Goal: Information Seeking & Learning: Learn about a topic

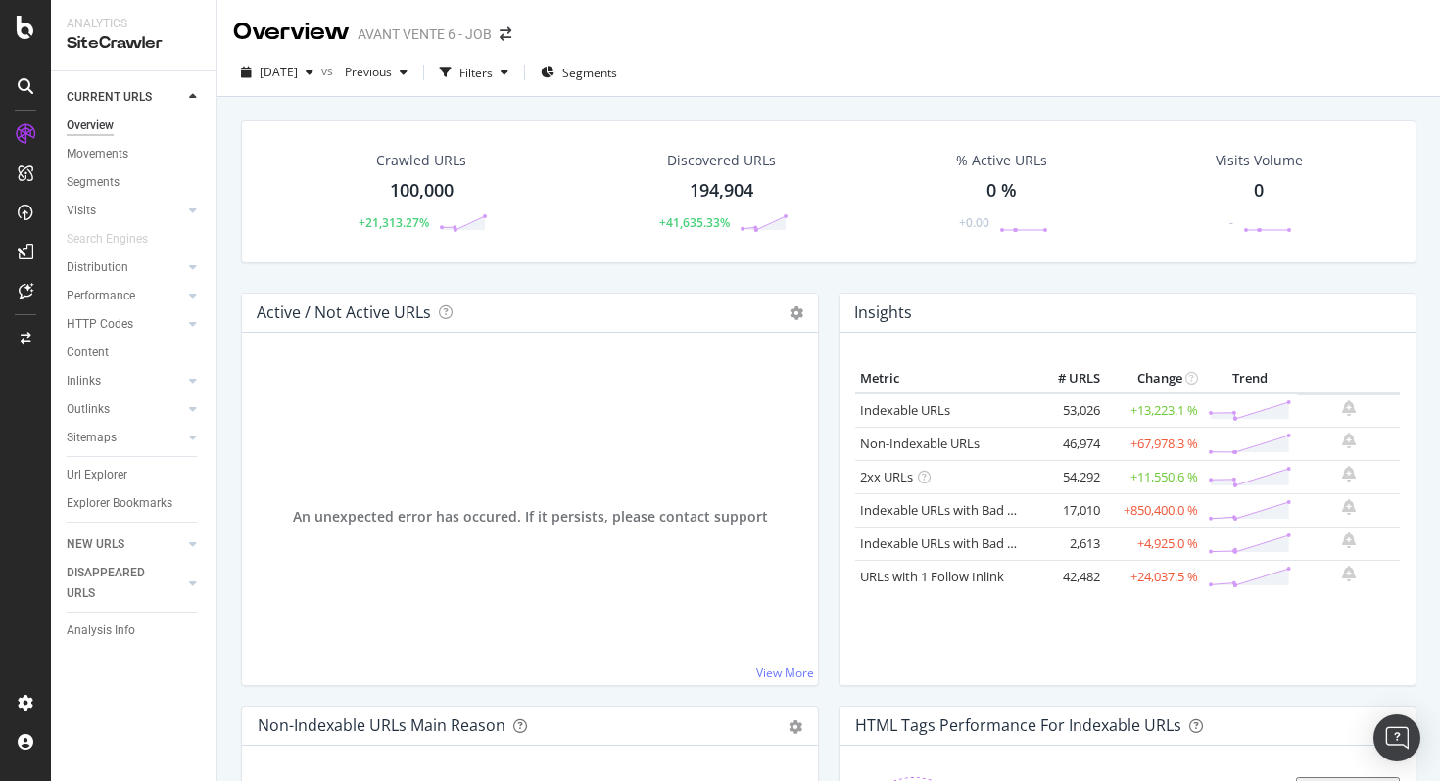
click at [543, 459] on div "An unexpected error has occured. If it persists, please contact support" at bounding box center [530, 517] width 544 height 306
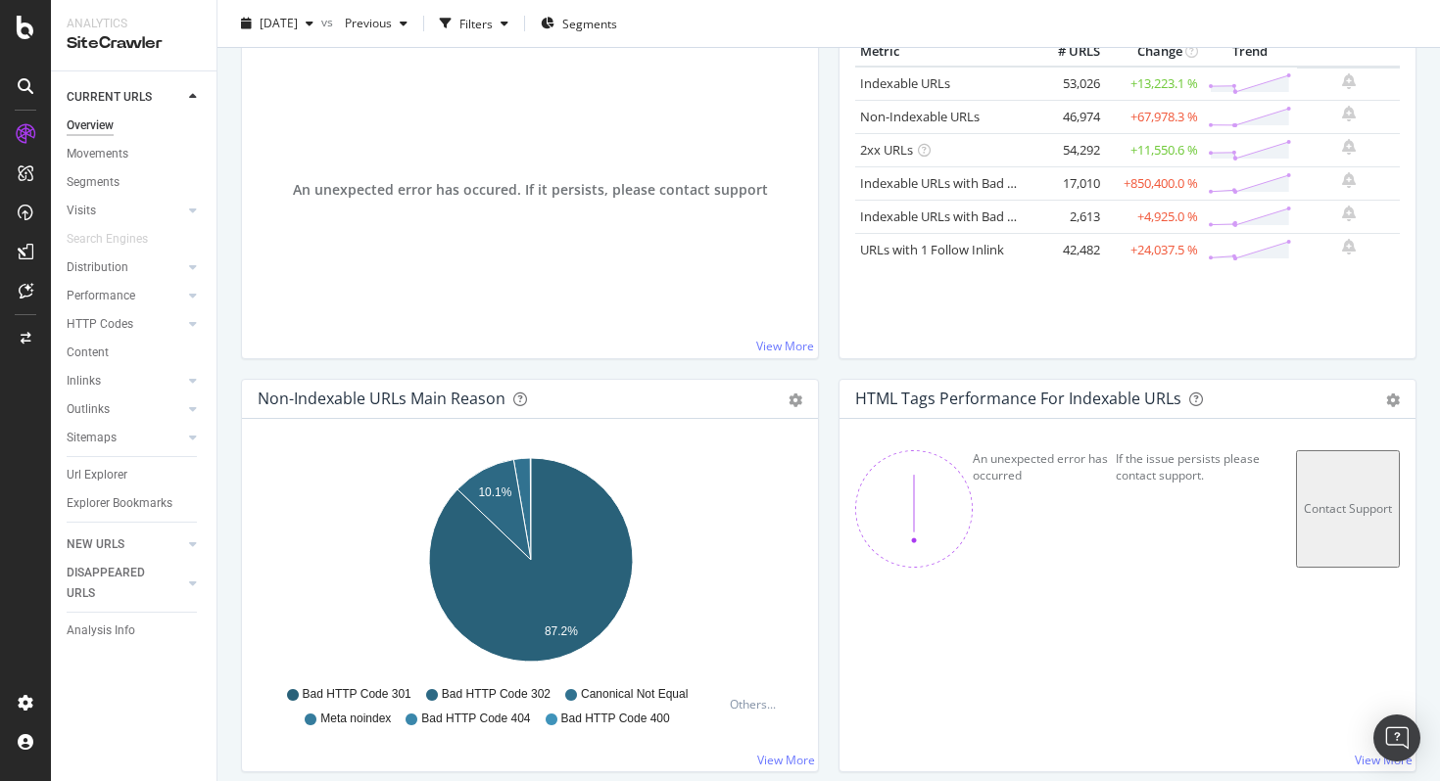
scroll to position [485, 0]
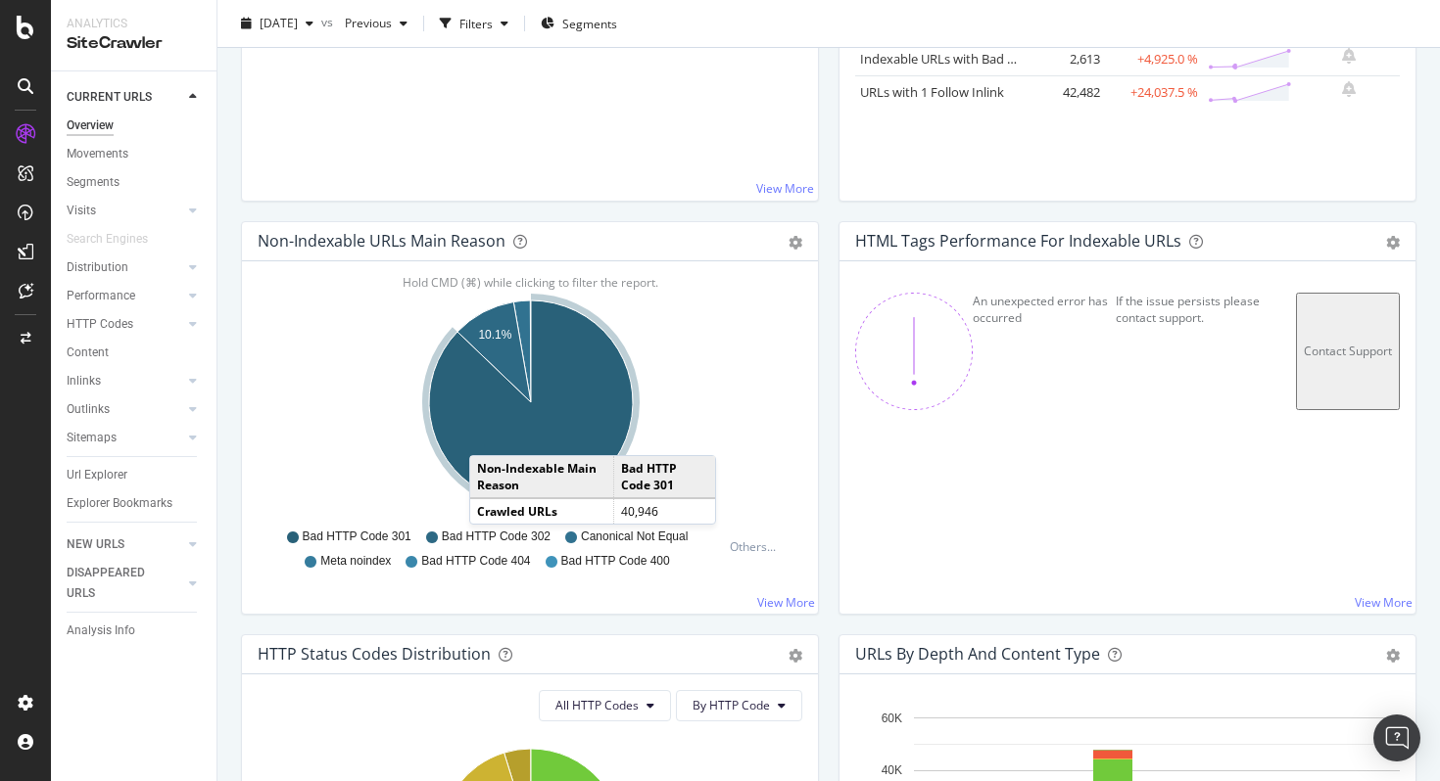
click at [488, 436] on icon "A chart." at bounding box center [531, 403] width 204 height 204
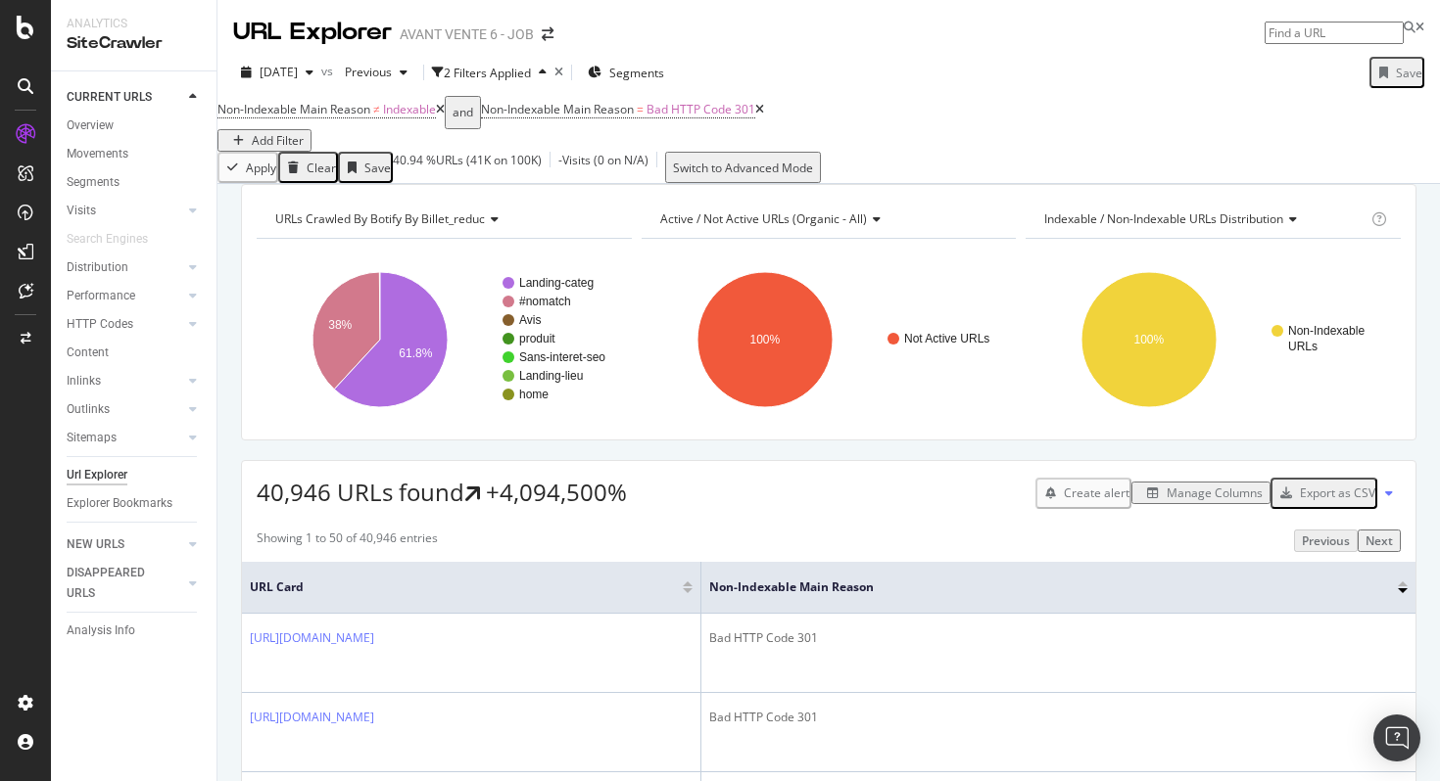
click at [1195, 501] on div "Manage Columns" at bounding box center [1214, 493] width 96 height 17
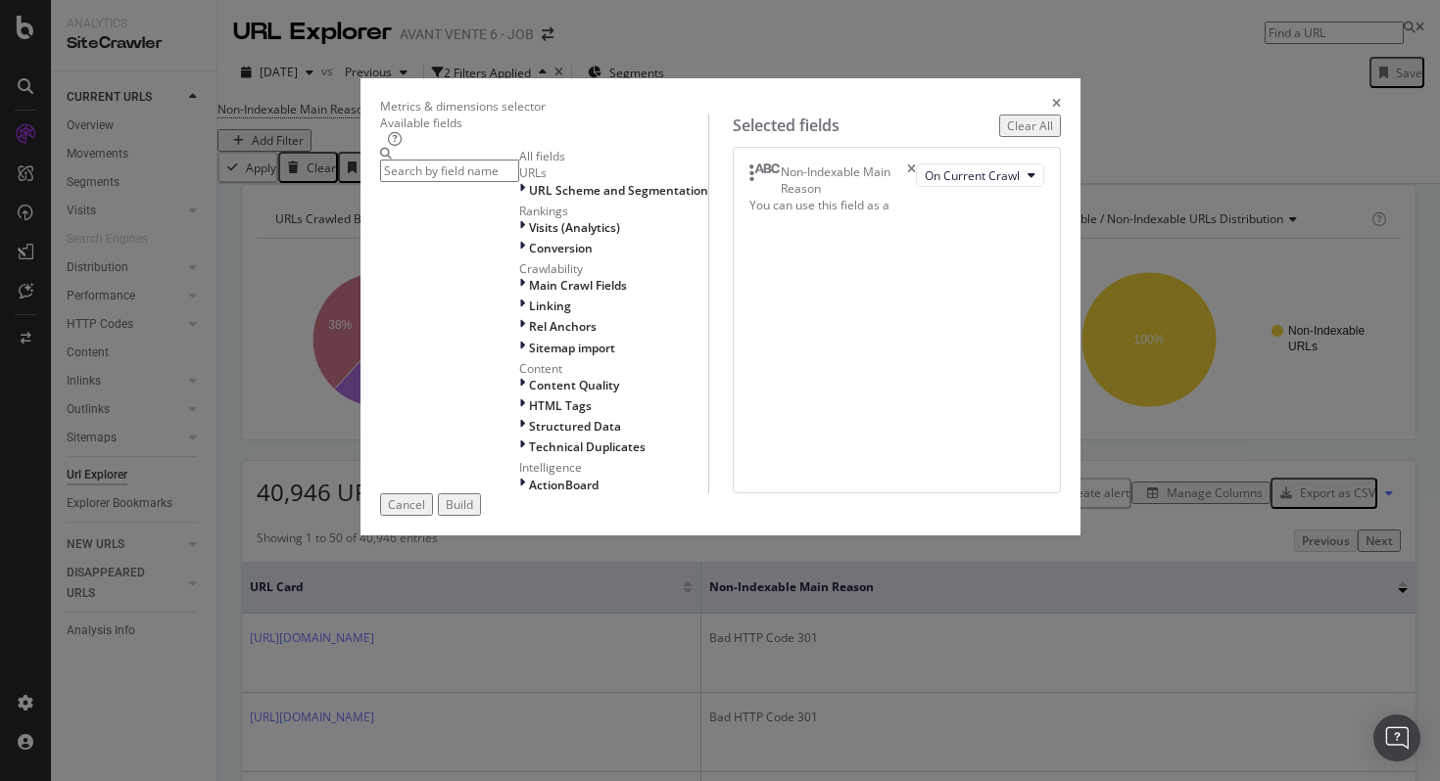
click at [519, 179] on input "modal" at bounding box center [449, 171] width 139 height 23
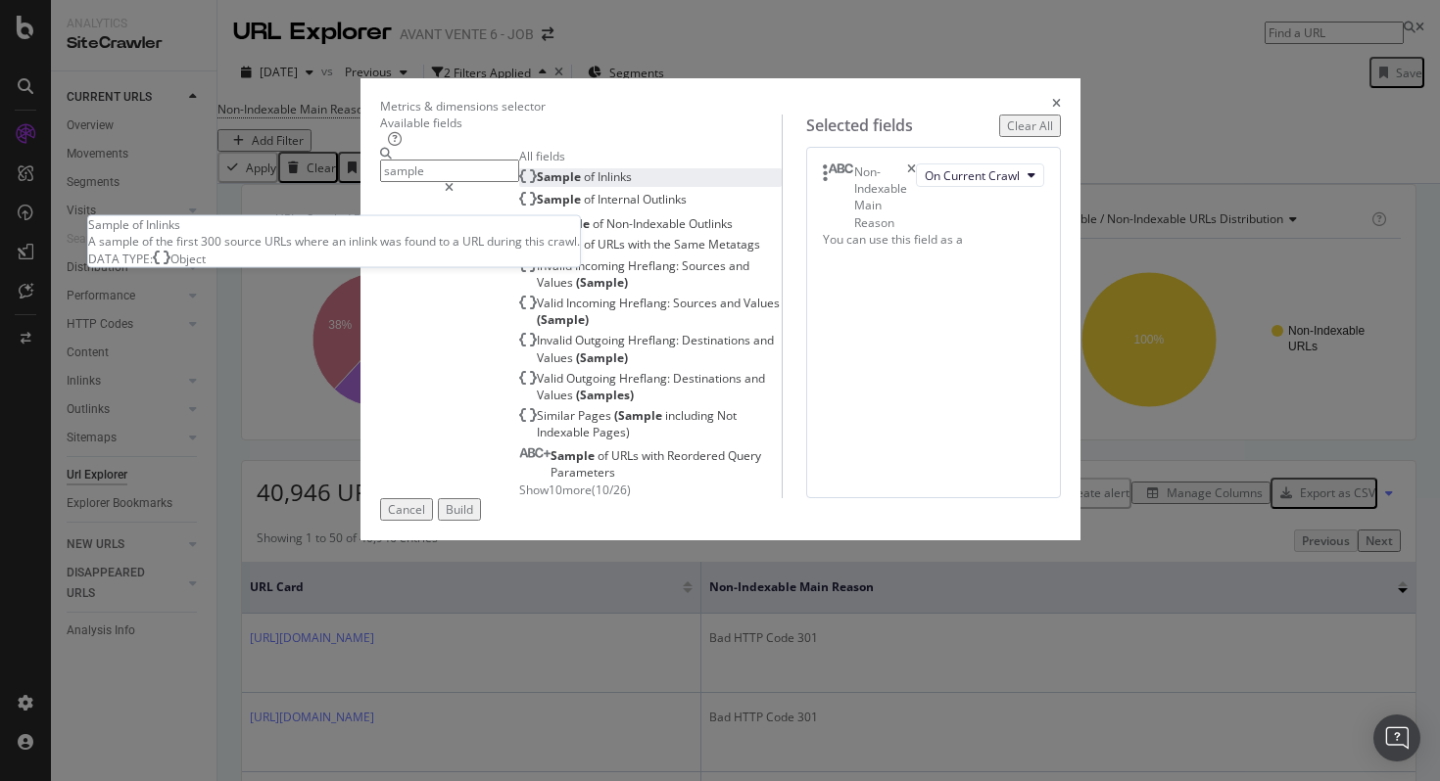
type input "sample"
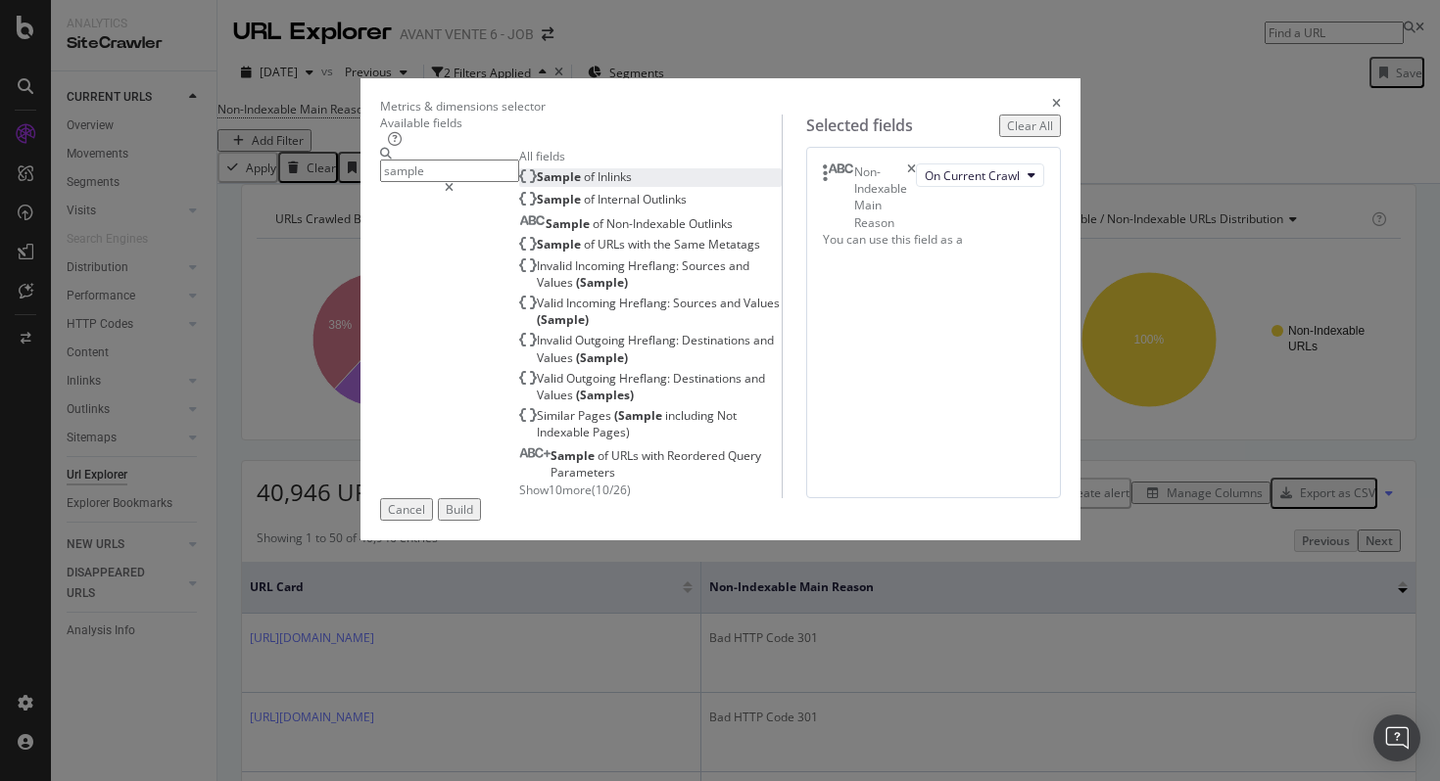
click at [519, 185] on div "Sample of Inlinks" at bounding box center [575, 176] width 113 height 17
click at [473, 518] on div "Build" at bounding box center [459, 509] width 27 height 17
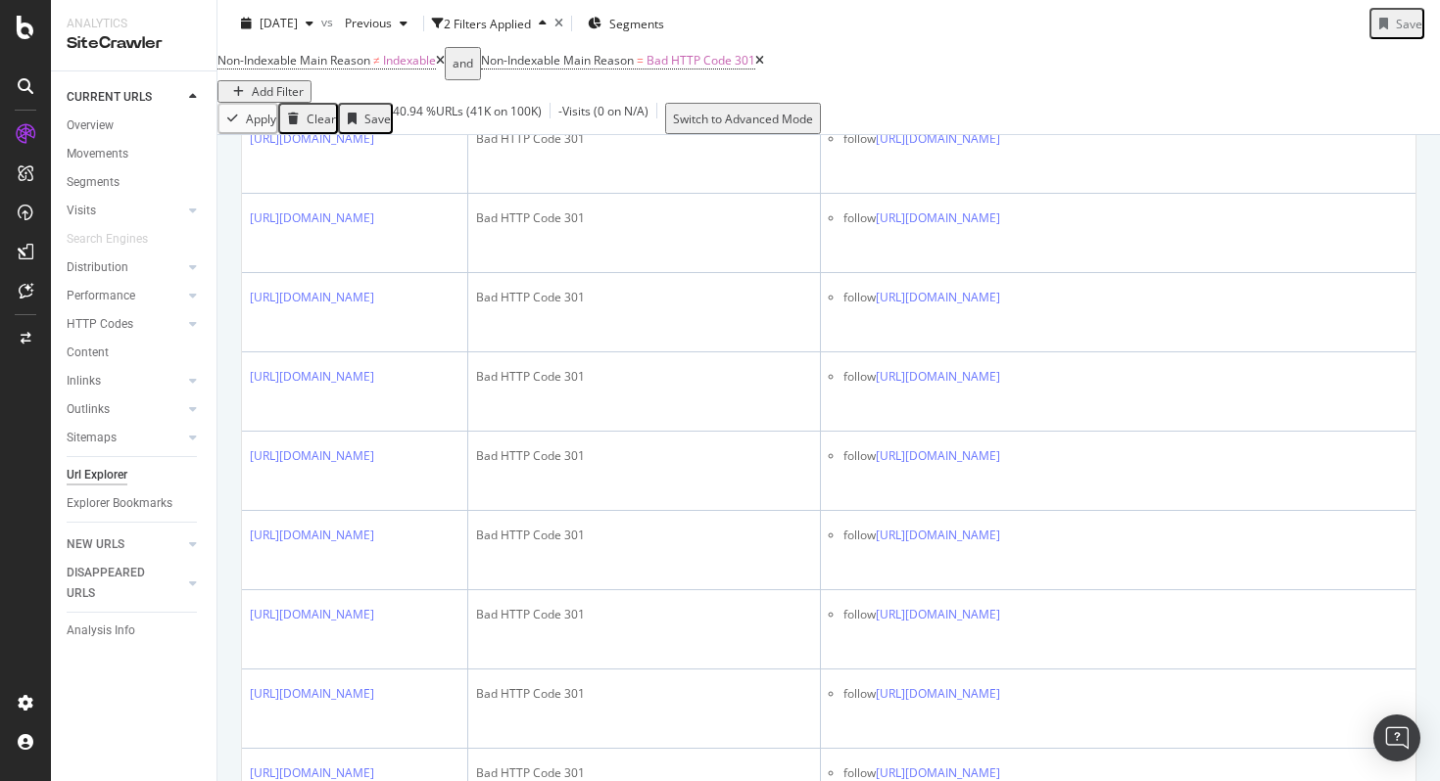
scroll to position [827, 0]
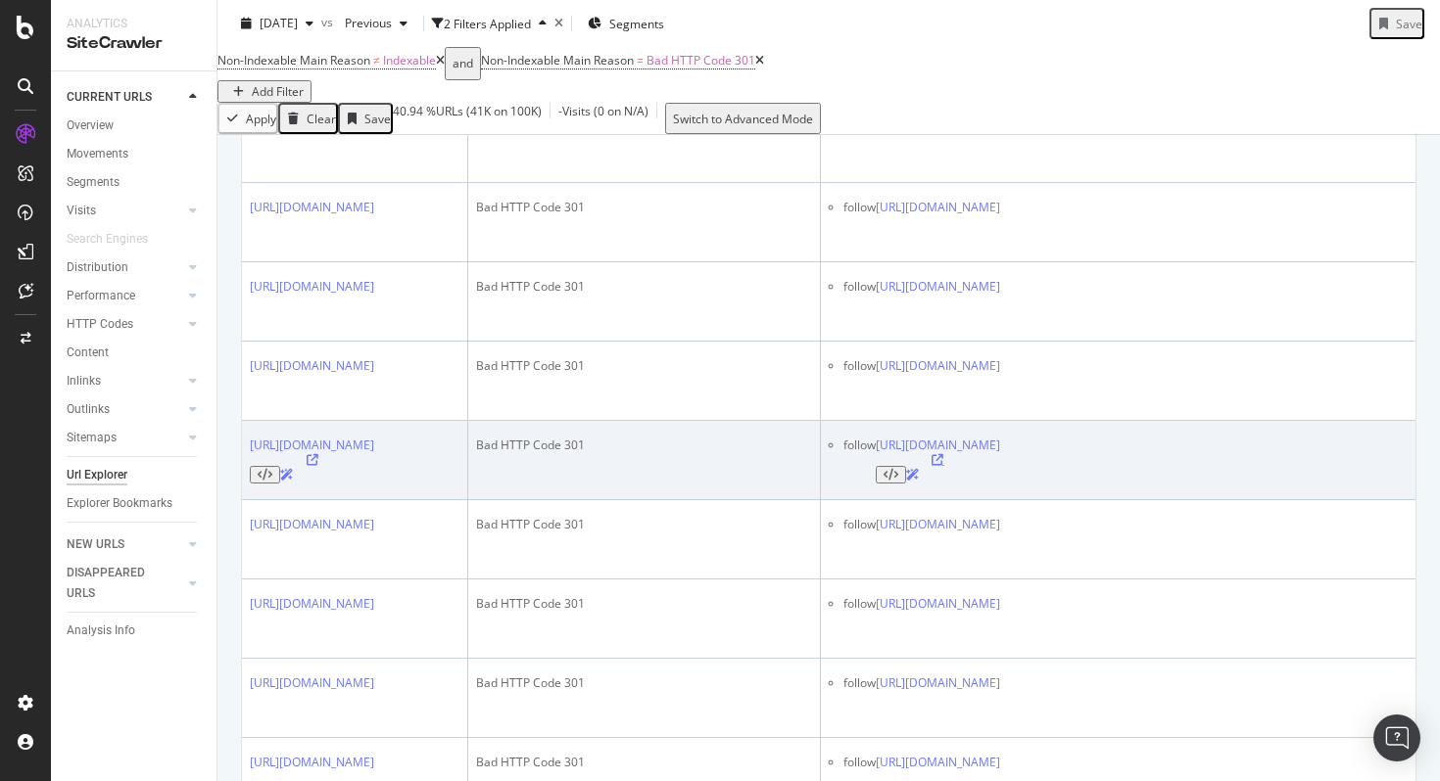
click at [943, 454] on icon at bounding box center [937, 460] width 12 height 12
